Goal: Information Seeking & Learning: Find specific fact

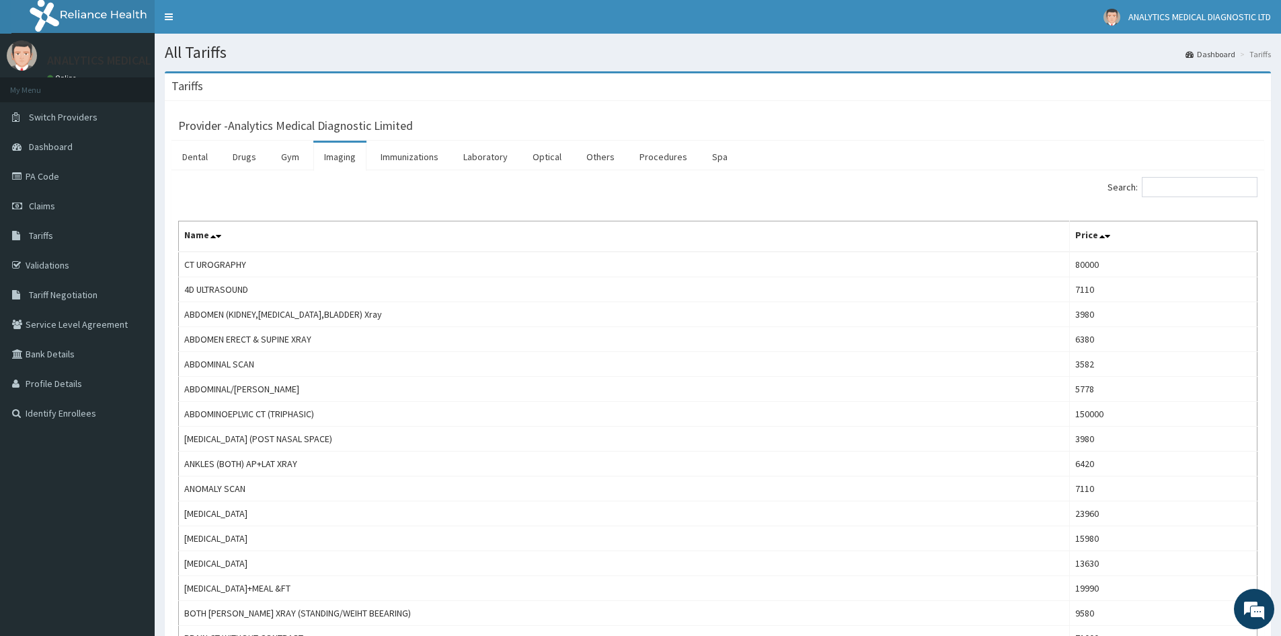
click at [1182, 185] on input "Search:" at bounding box center [1200, 187] width 116 height 20
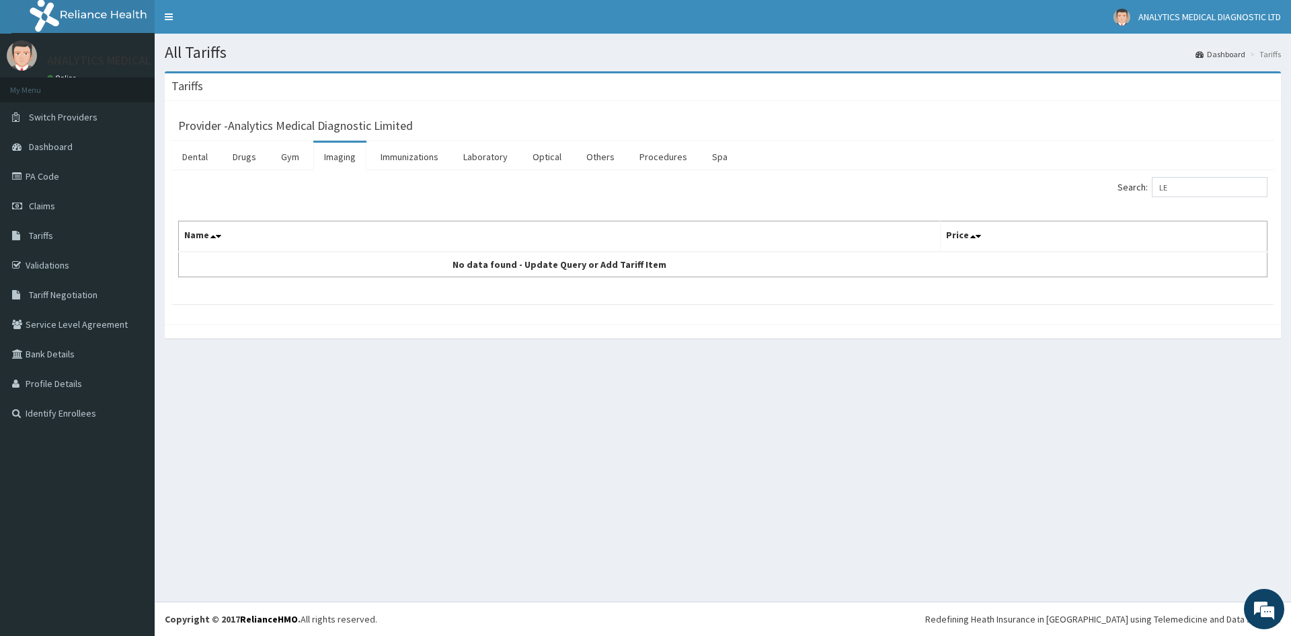
type input "L"
type input "X"
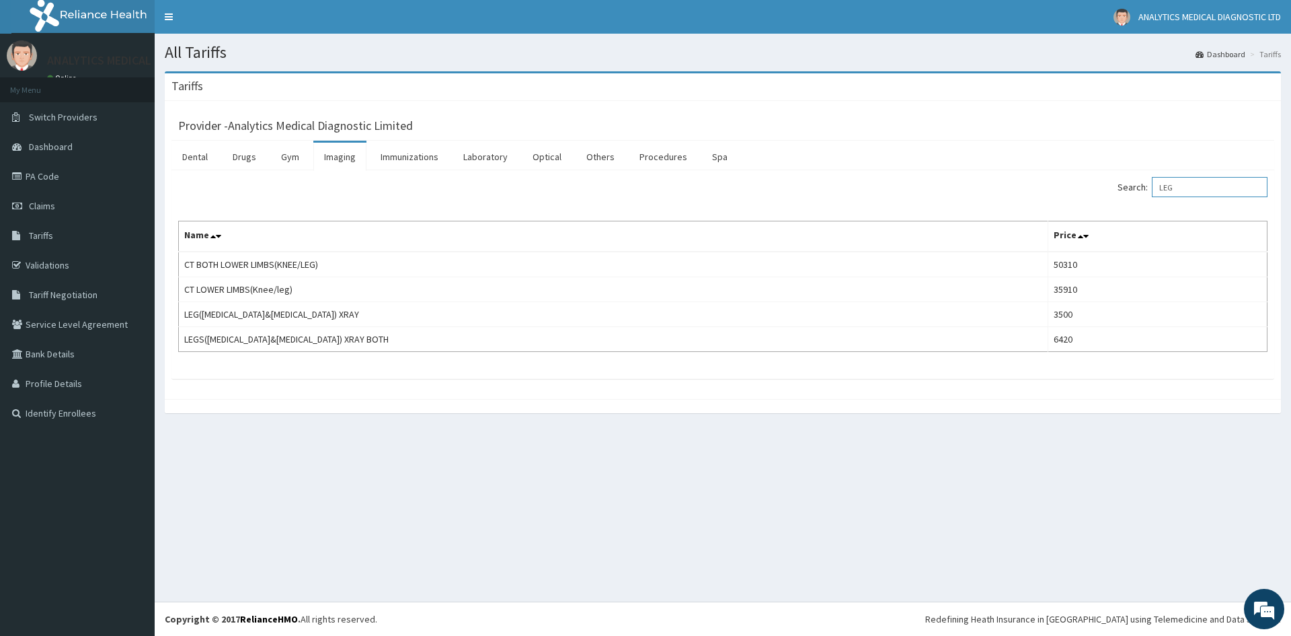
click at [1192, 185] on input "LEG" at bounding box center [1210, 187] width 116 height 20
type input "L"
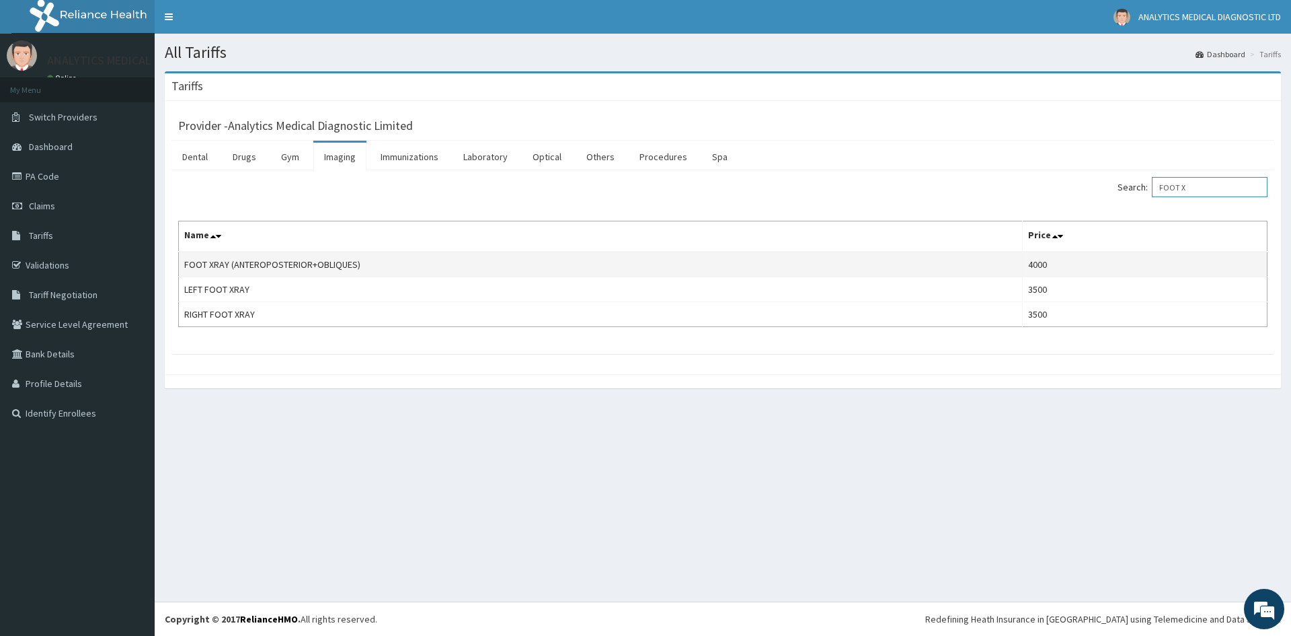
type input "FOOT X"
click at [946, 259] on td "FOOT XRAY (ANTEROPOSTERIOR+OBLIQUES)" at bounding box center [601, 265] width 844 height 26
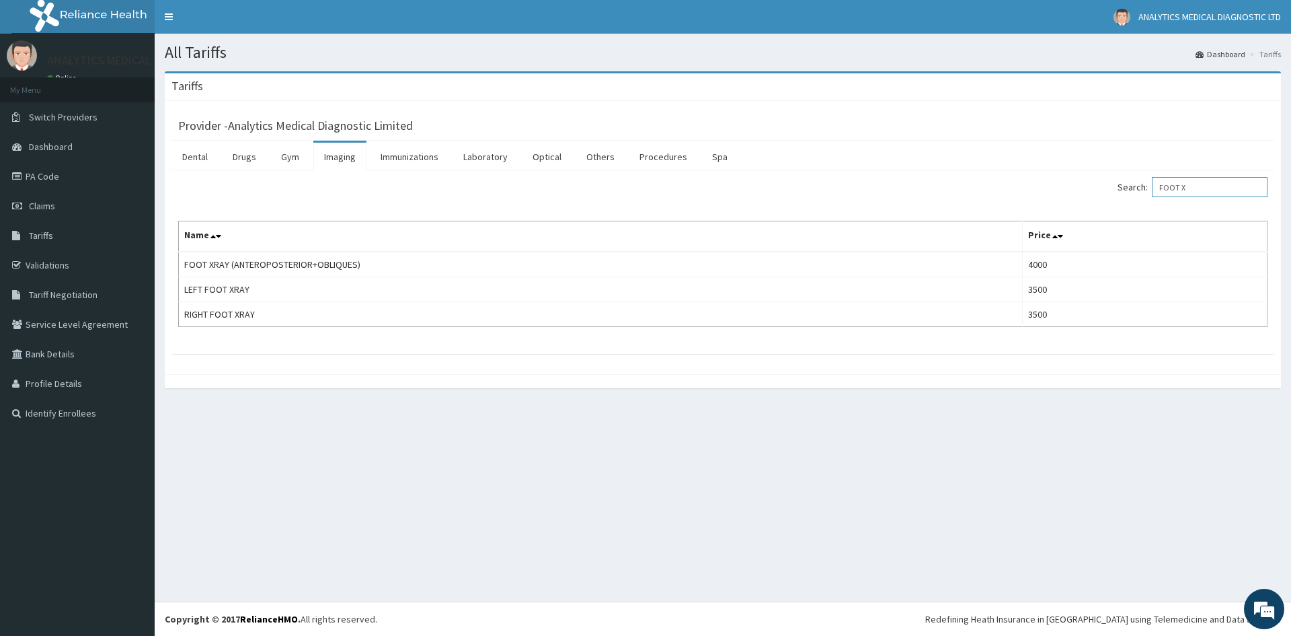
drag, startPoint x: 1213, startPoint y: 188, endPoint x: 1158, endPoint y: 190, distance: 55.2
click at [1158, 190] on label "Search: FOOT X" at bounding box center [1193, 187] width 150 height 20
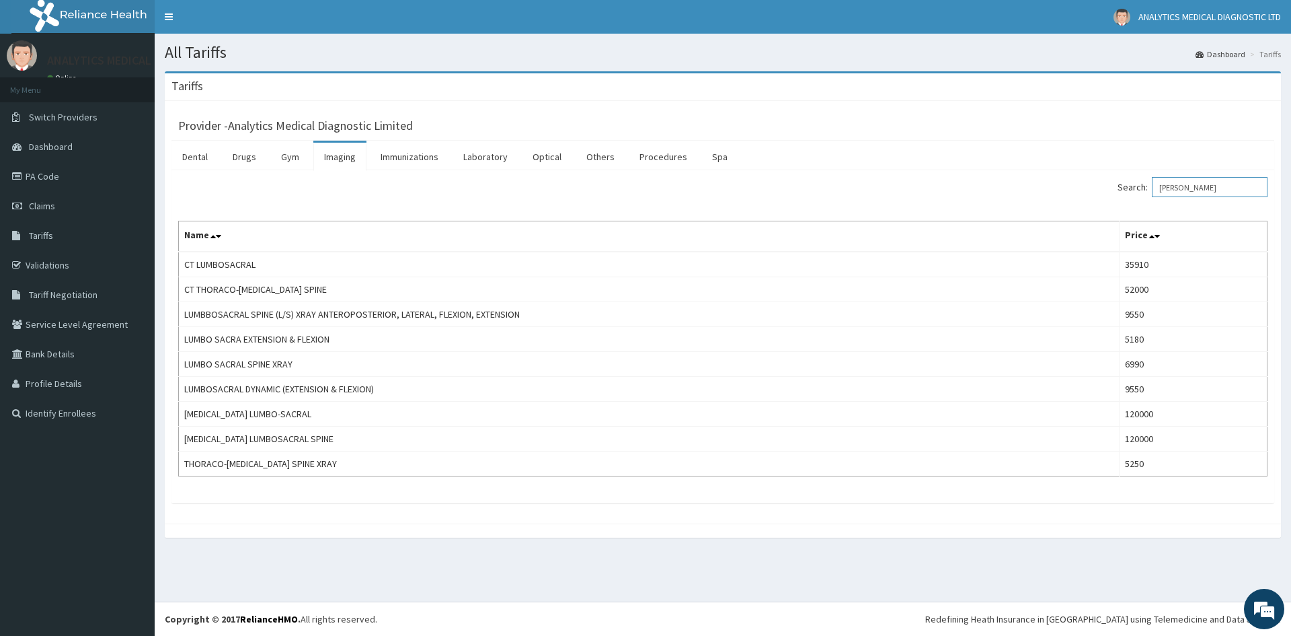
type input "[PERSON_NAME]"
